Goal: Find specific page/section: Find specific page/section

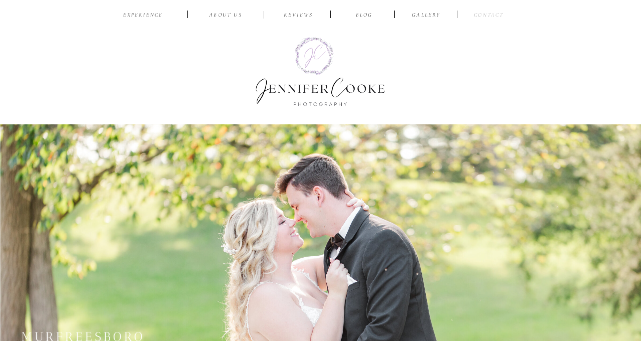
click at [490, 12] on nav "CONTACT" at bounding box center [490, 16] width 34 height 10
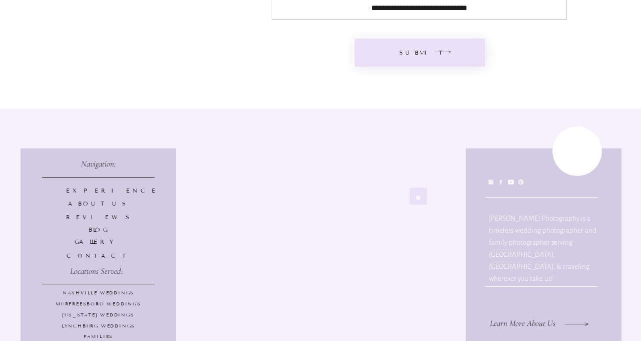
scroll to position [668, 0]
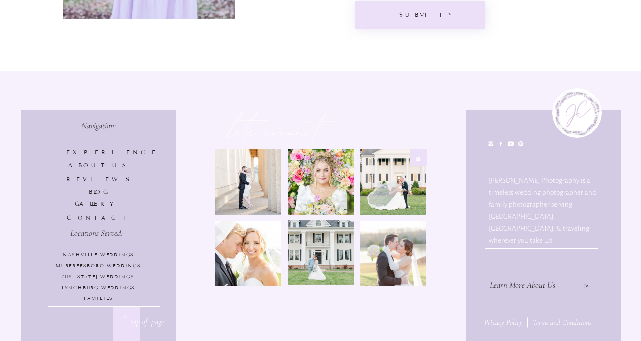
click at [99, 297] on p "Families" at bounding box center [98, 299] width 147 height 8
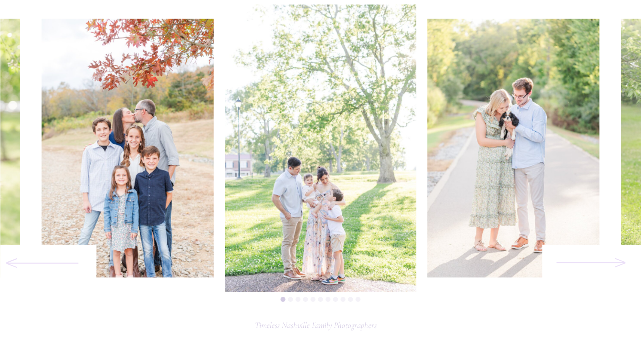
scroll to position [453, 0]
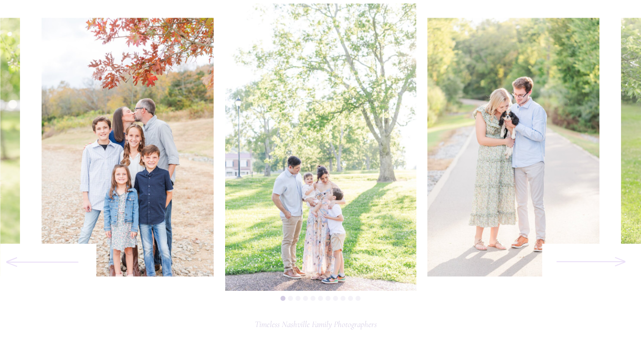
click at [291, 298] on li "Page dot 2" at bounding box center [290, 297] width 5 height 5
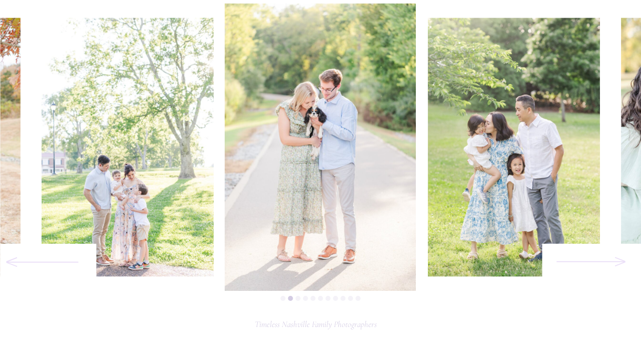
click at [299, 298] on li "Page dot 3" at bounding box center [298, 297] width 5 height 5
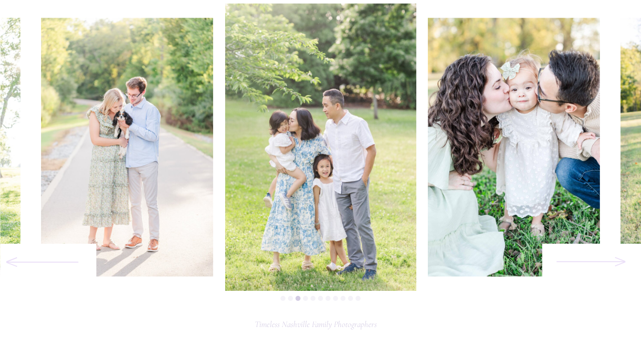
click at [305, 299] on li "Page dot 4" at bounding box center [305, 297] width 5 height 5
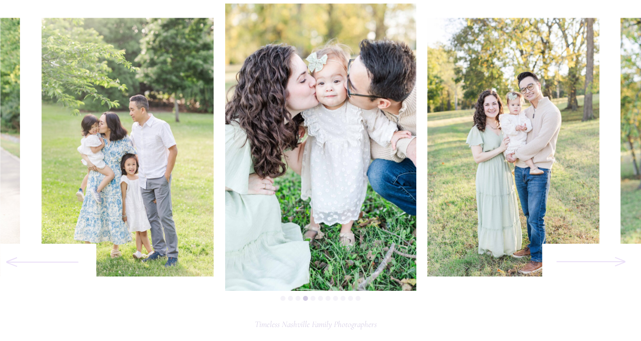
click at [314, 299] on li "Page dot 5" at bounding box center [313, 297] width 5 height 5
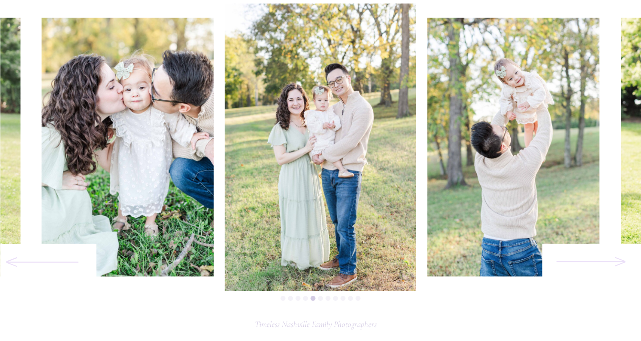
click at [322, 297] on li "Page dot 6" at bounding box center [320, 297] width 5 height 5
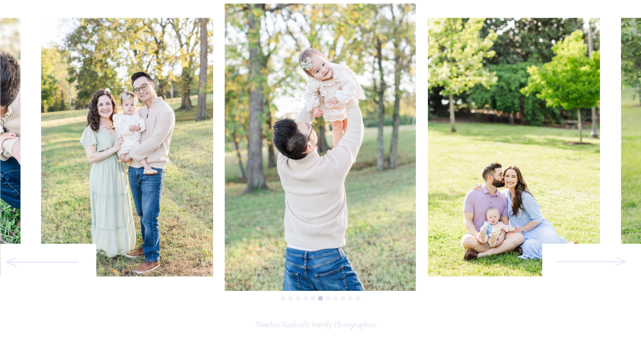
click at [327, 298] on li "Page dot 7" at bounding box center [328, 297] width 5 height 5
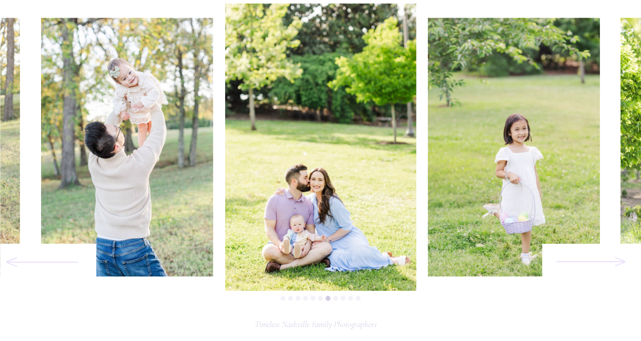
click at [336, 299] on li "Page dot 8" at bounding box center [336, 297] width 5 height 5
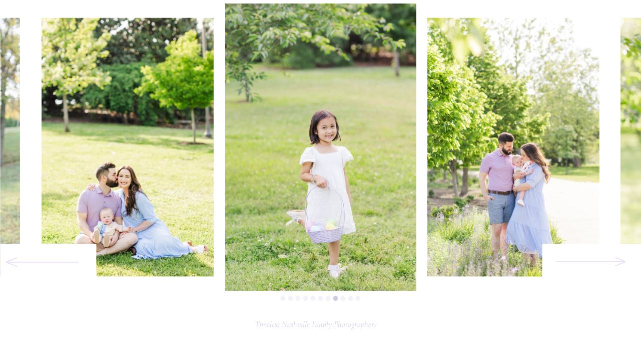
click at [343, 298] on li "Page dot 9" at bounding box center [343, 297] width 5 height 5
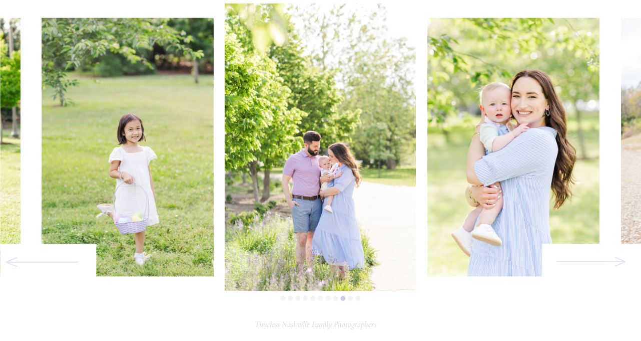
click at [350, 297] on li "Page dot 10" at bounding box center [351, 297] width 5 height 5
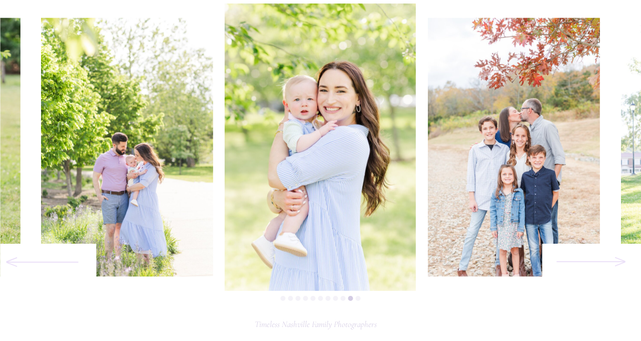
click at [361, 298] on li "Page dot 11" at bounding box center [358, 297] width 5 height 5
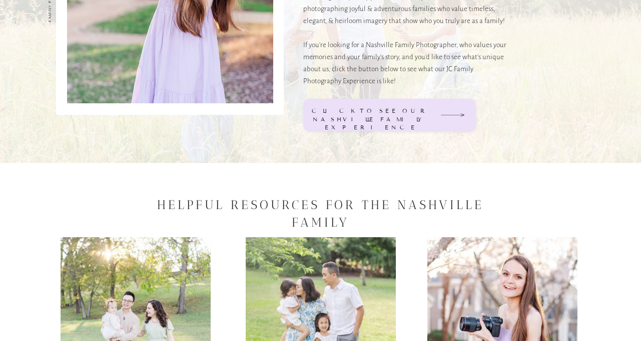
scroll to position [1031, 0]
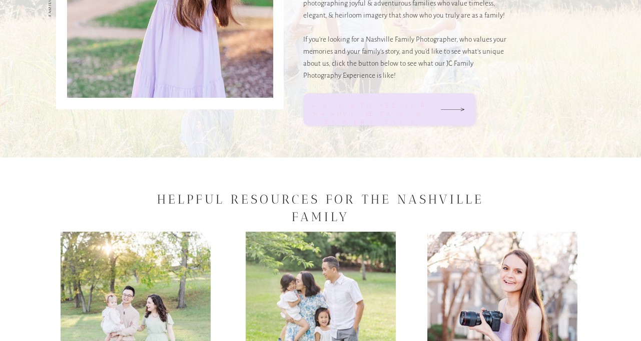
click at [379, 111] on div "Click to see our nashville Family experience" at bounding box center [371, 109] width 119 height 17
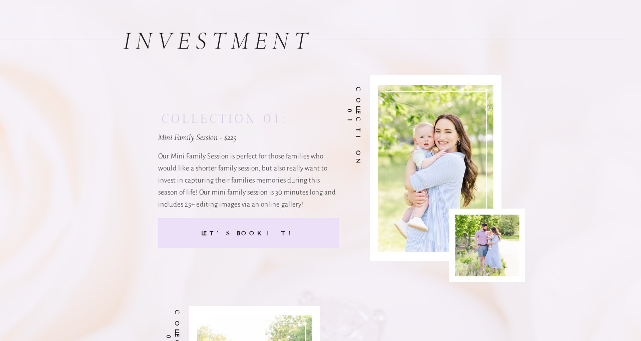
scroll to position [4303, 0]
